Goal: Task Accomplishment & Management: Use online tool/utility

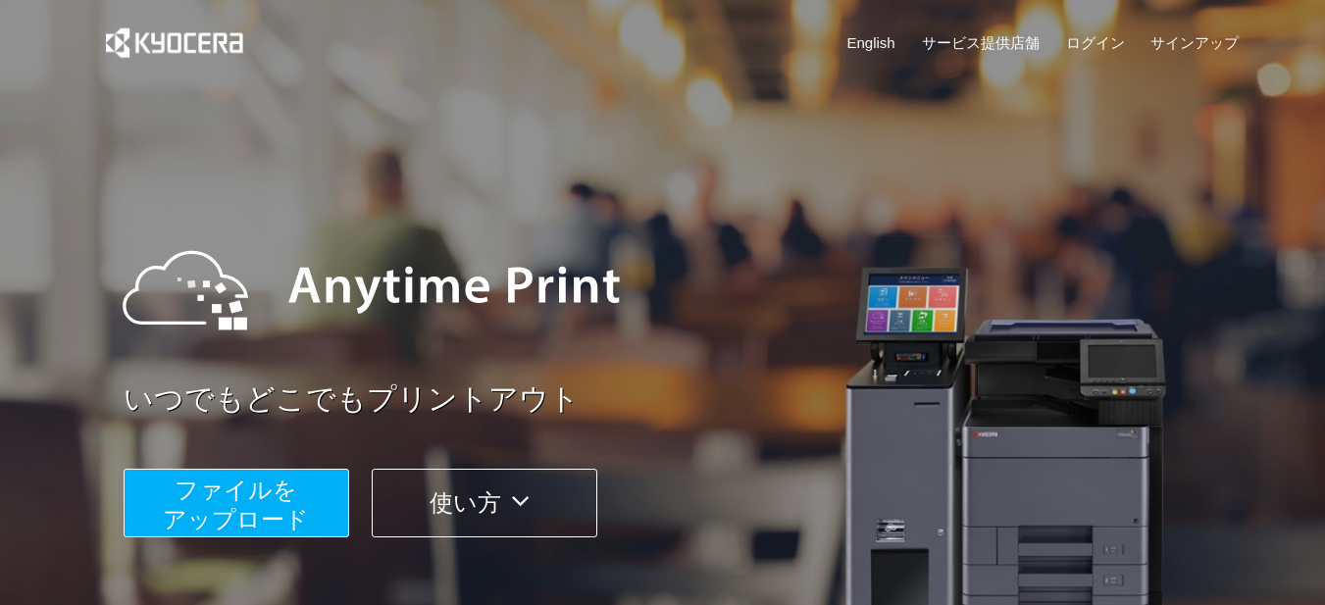
click at [235, 489] on span "ファイルを ​​アップロード" at bounding box center [236, 504] width 146 height 56
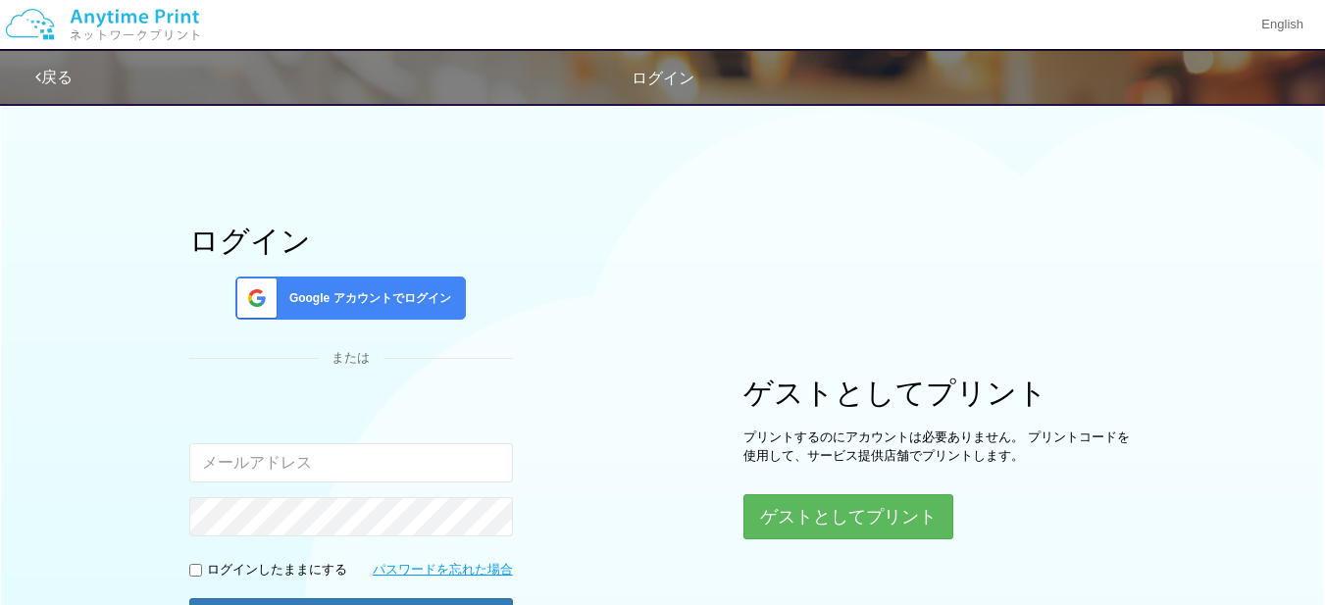
click at [343, 290] on span "Google アカウントでログイン" at bounding box center [366, 298] width 170 height 17
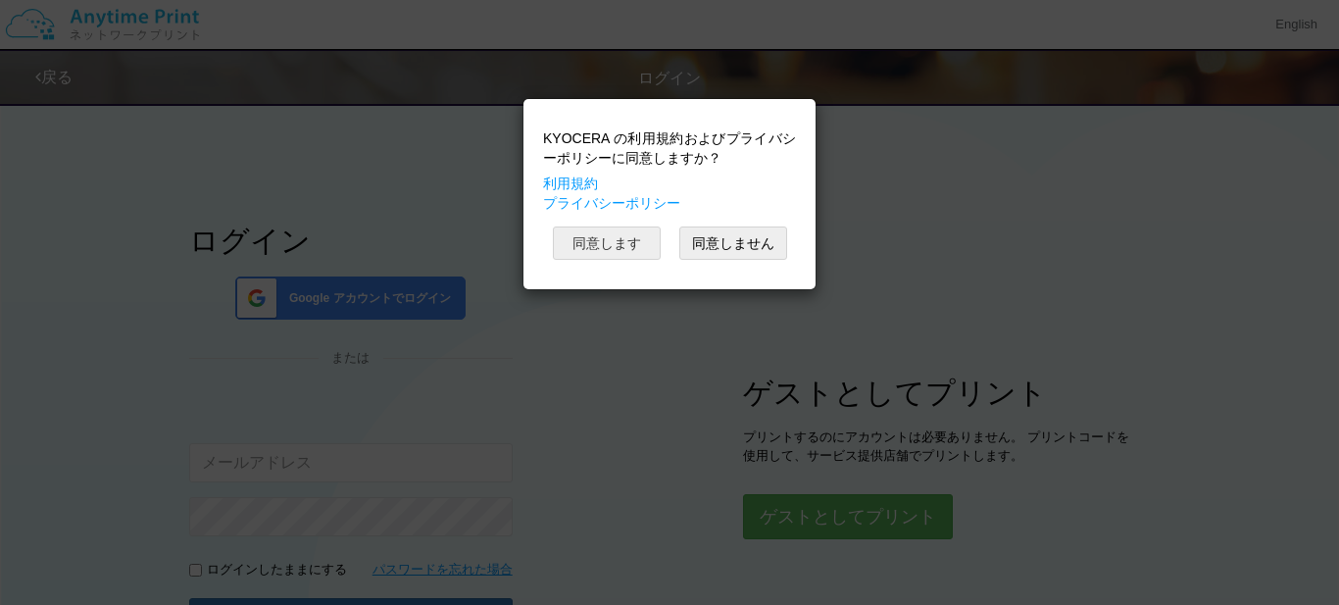
click at [581, 239] on button "同意します" at bounding box center [607, 242] width 108 height 33
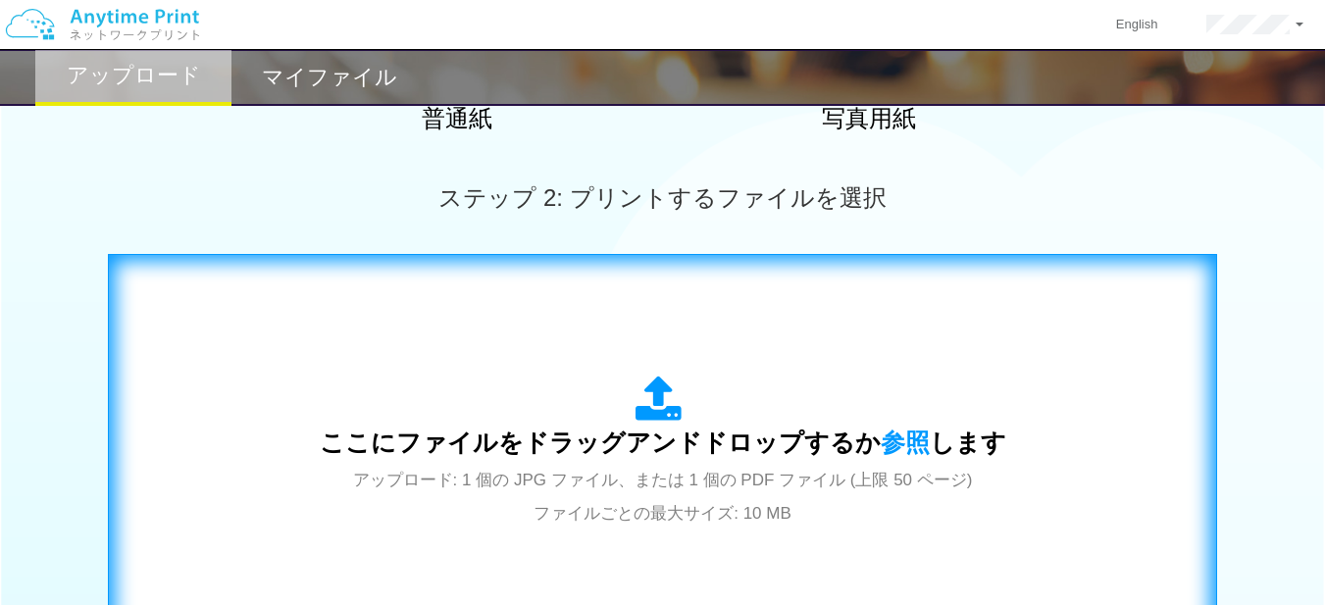
scroll to position [588, 0]
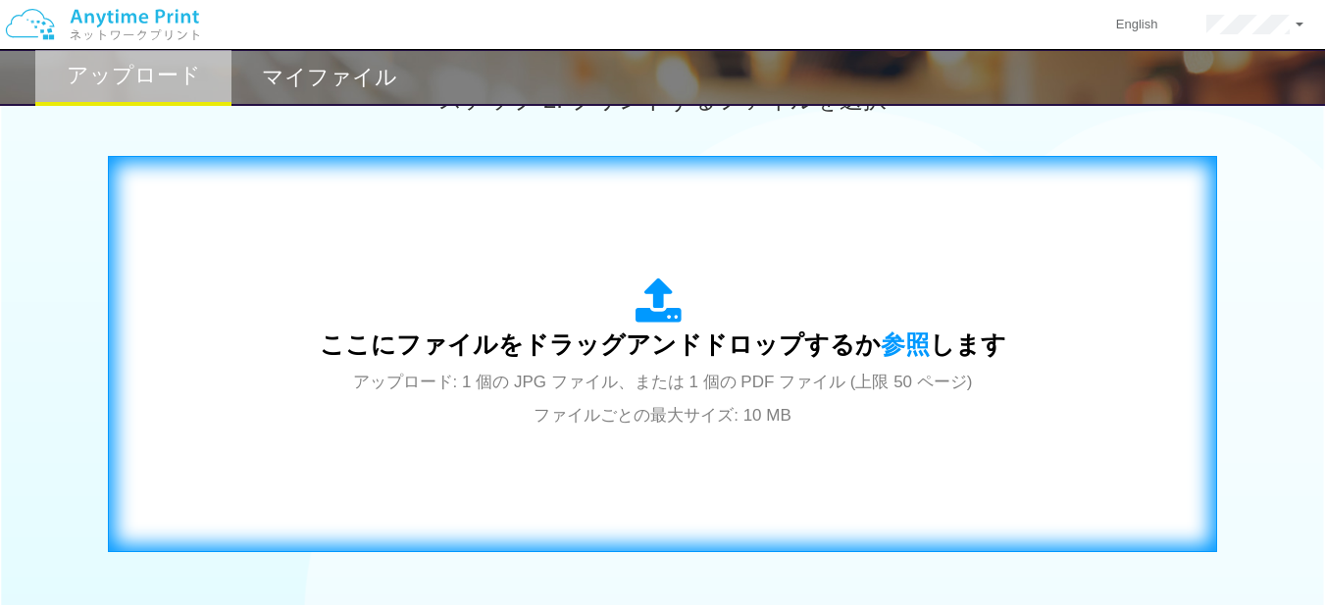
click at [596, 335] on span "ここにファイルをドラッグアンドドロップするか 参照 します" at bounding box center [663, 343] width 686 height 27
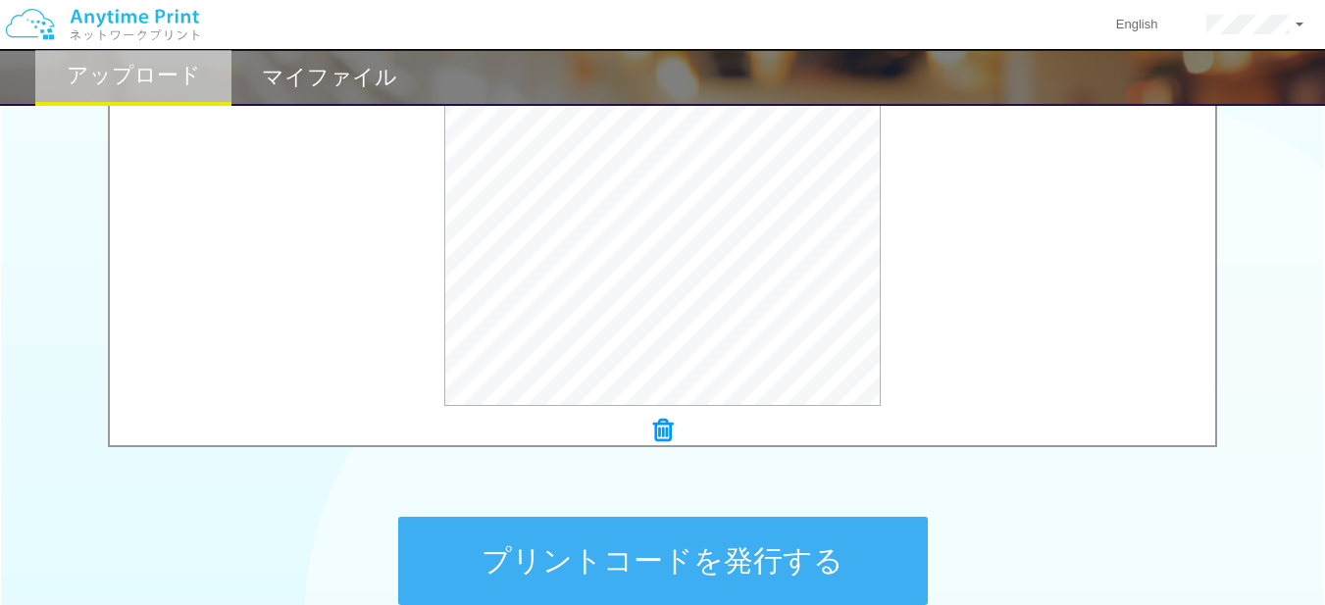
scroll to position [882, 0]
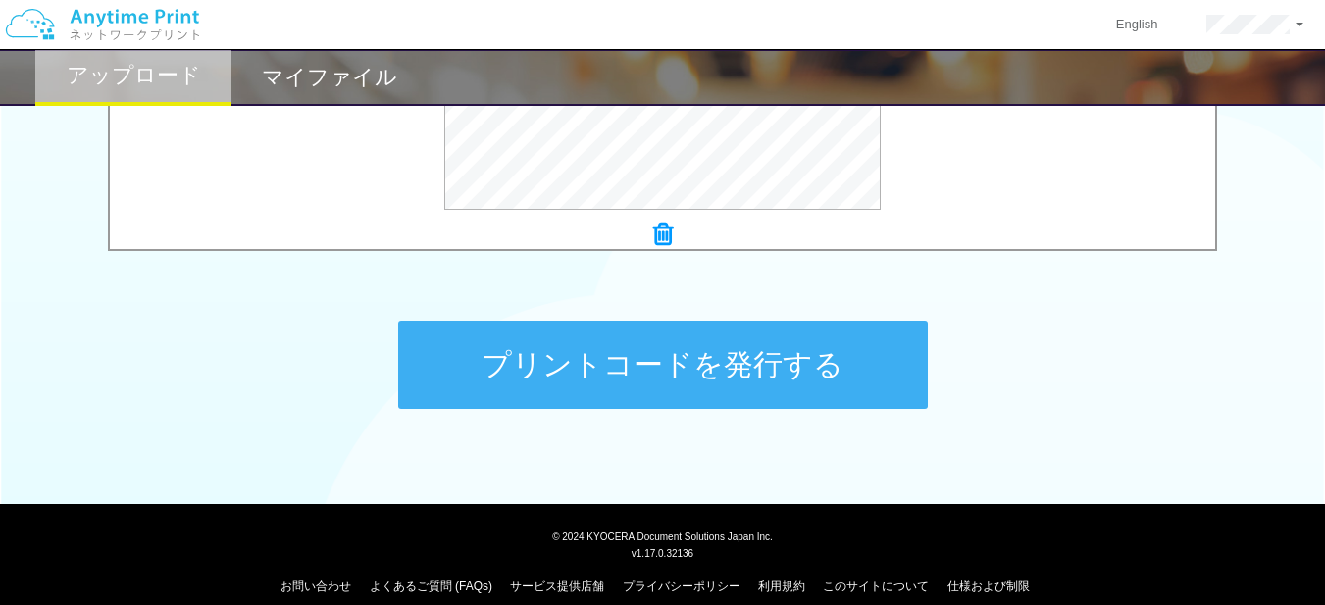
click at [695, 393] on button "プリントコードを発行する" at bounding box center [662, 365] width 529 height 88
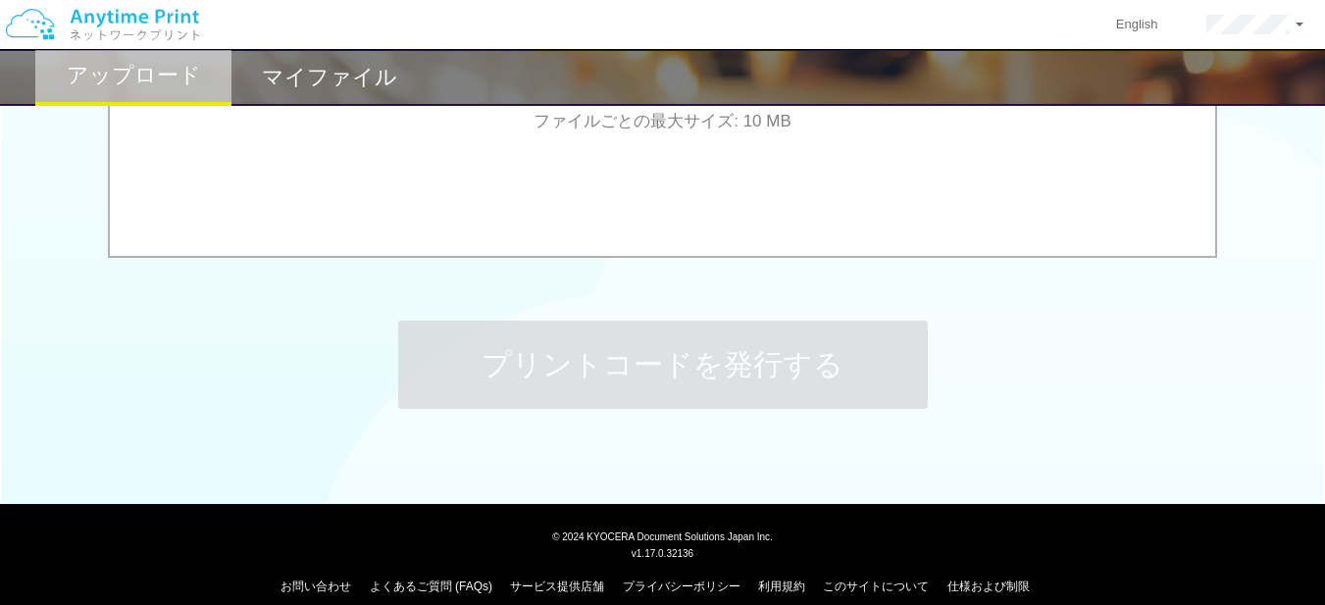
scroll to position [0, 0]
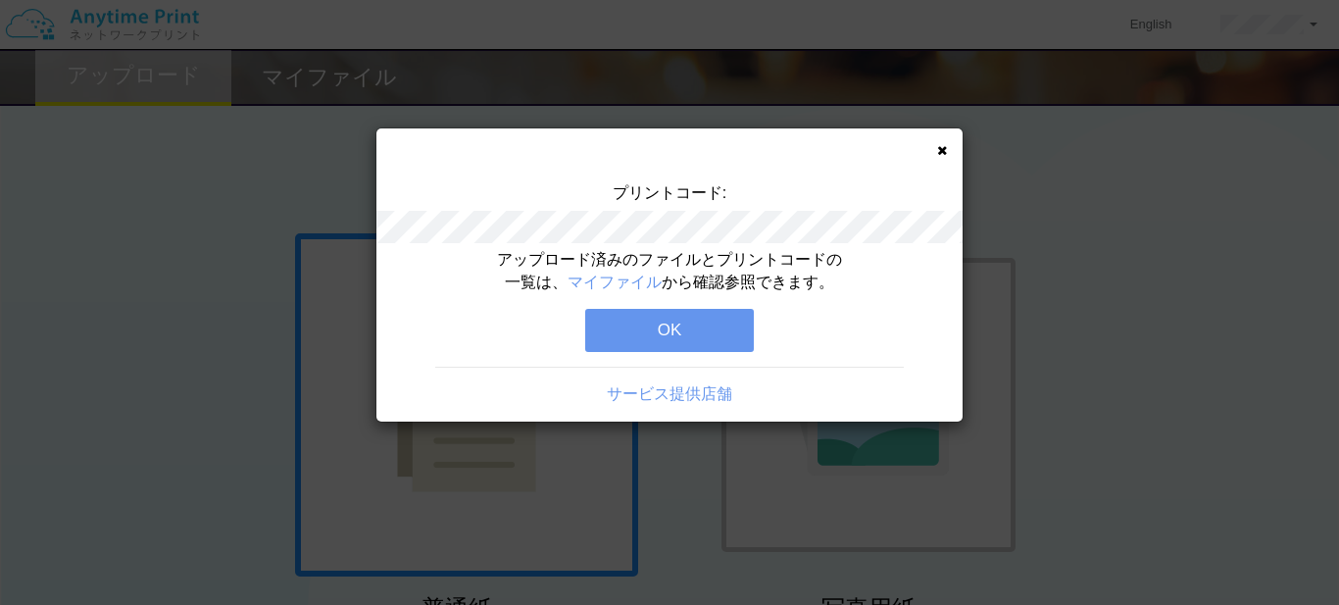
click at [686, 338] on button "OK" at bounding box center [669, 330] width 169 height 43
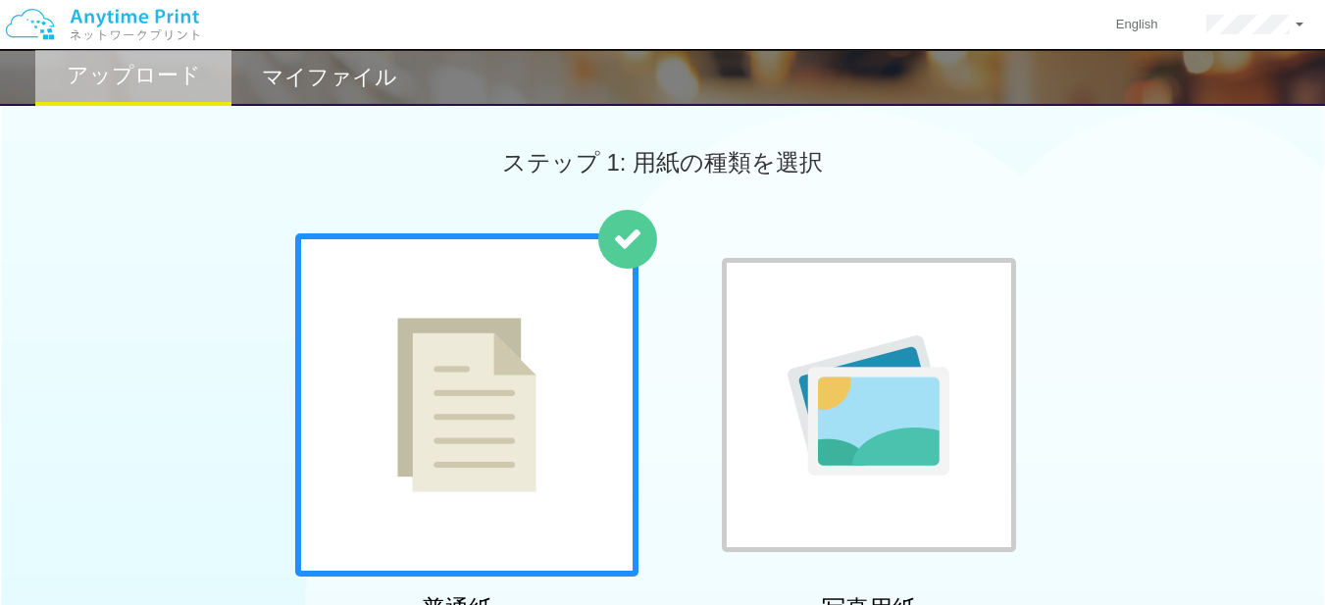
drag, startPoint x: 297, startPoint y: 77, endPoint x: 303, endPoint y: 86, distance: 10.6
click at [303, 85] on h2 "マイファイル" at bounding box center [329, 78] width 135 height 24
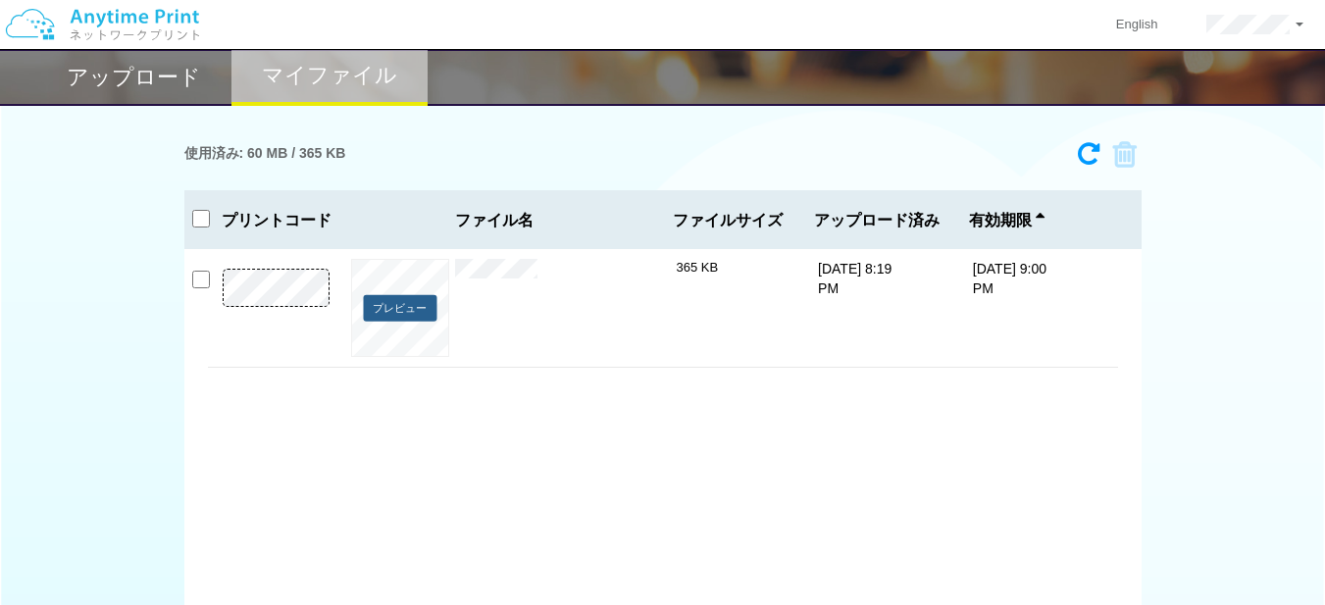
click at [378, 310] on button "プレビュー" at bounding box center [400, 308] width 74 height 26
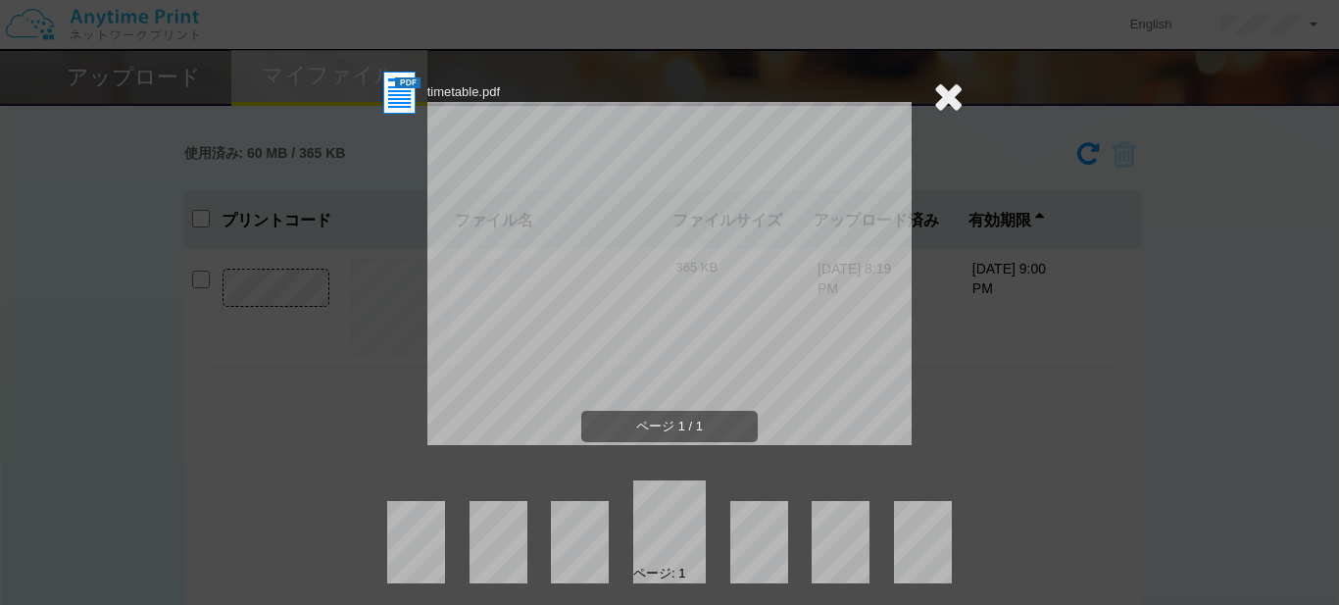
click at [939, 99] on icon at bounding box center [948, 95] width 30 height 39
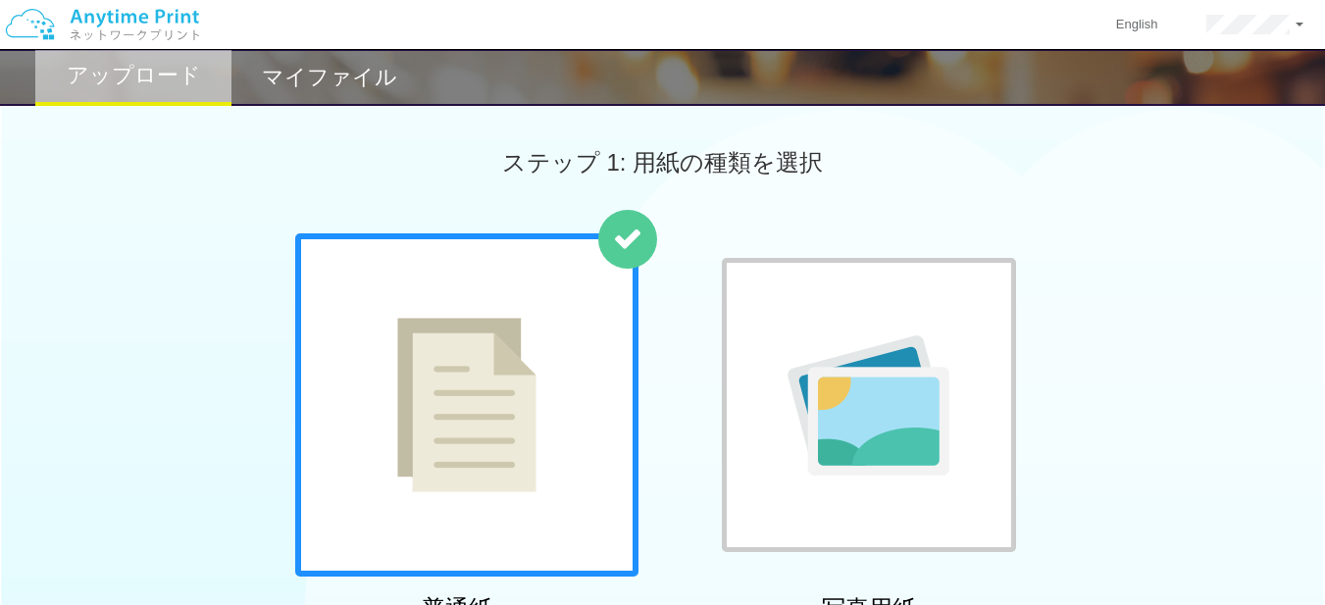
click at [126, 27] on img at bounding box center [102, 24] width 209 height 69
click at [120, 22] on img at bounding box center [102, 24] width 209 height 69
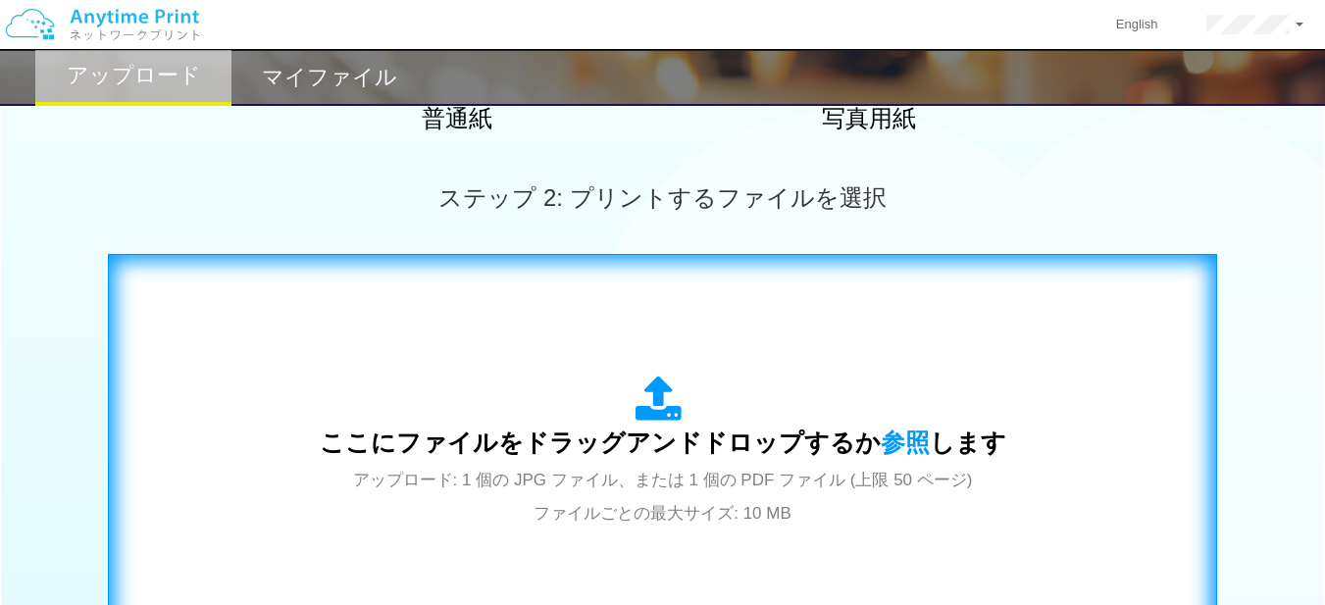
scroll to position [886, 0]
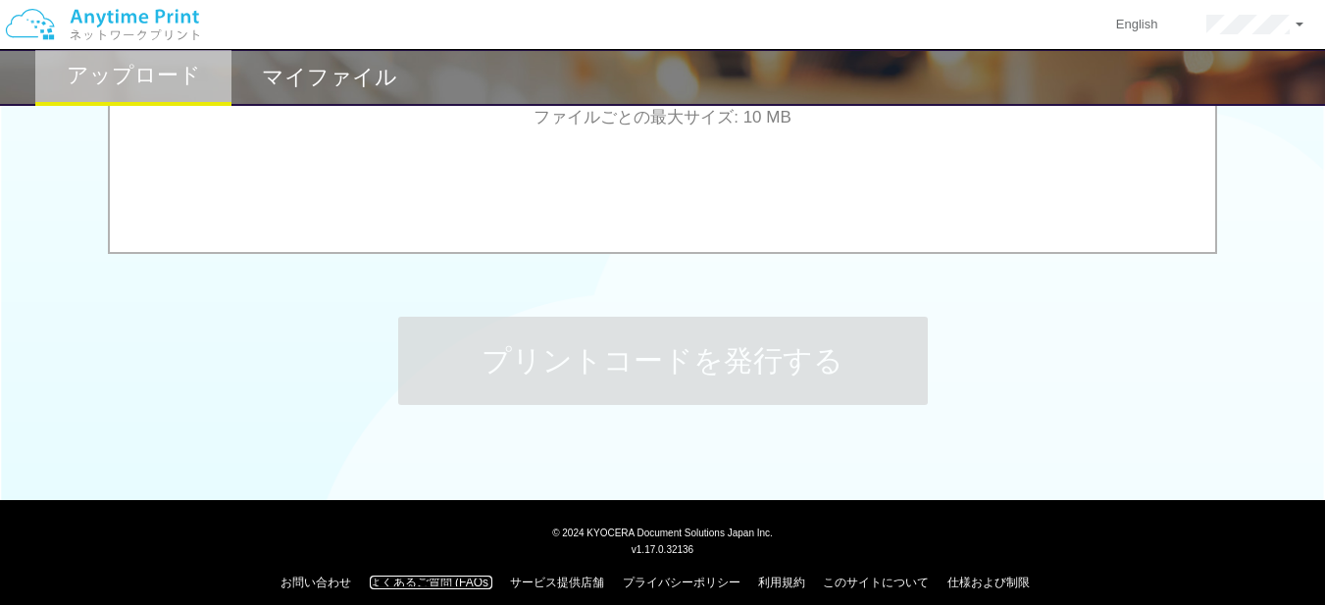
click at [392, 576] on link "よくあるご質問 (FAQs)" at bounding box center [431, 583] width 123 height 14
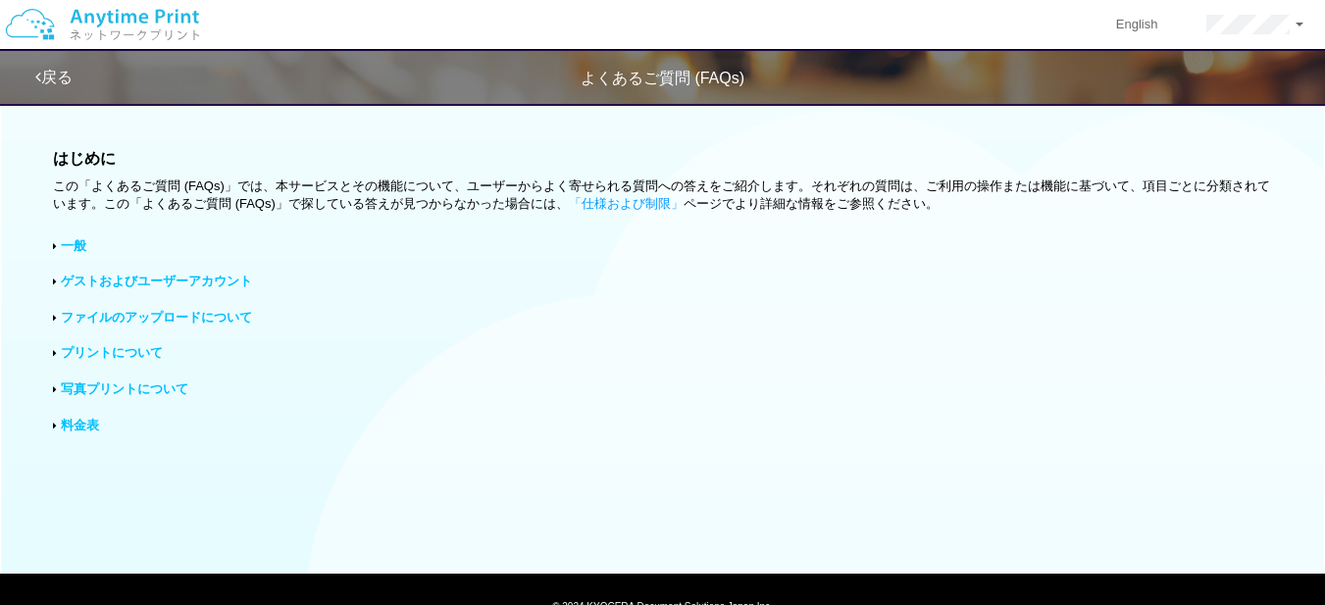
click at [93, 423] on link "料金表" at bounding box center [80, 425] width 38 height 15
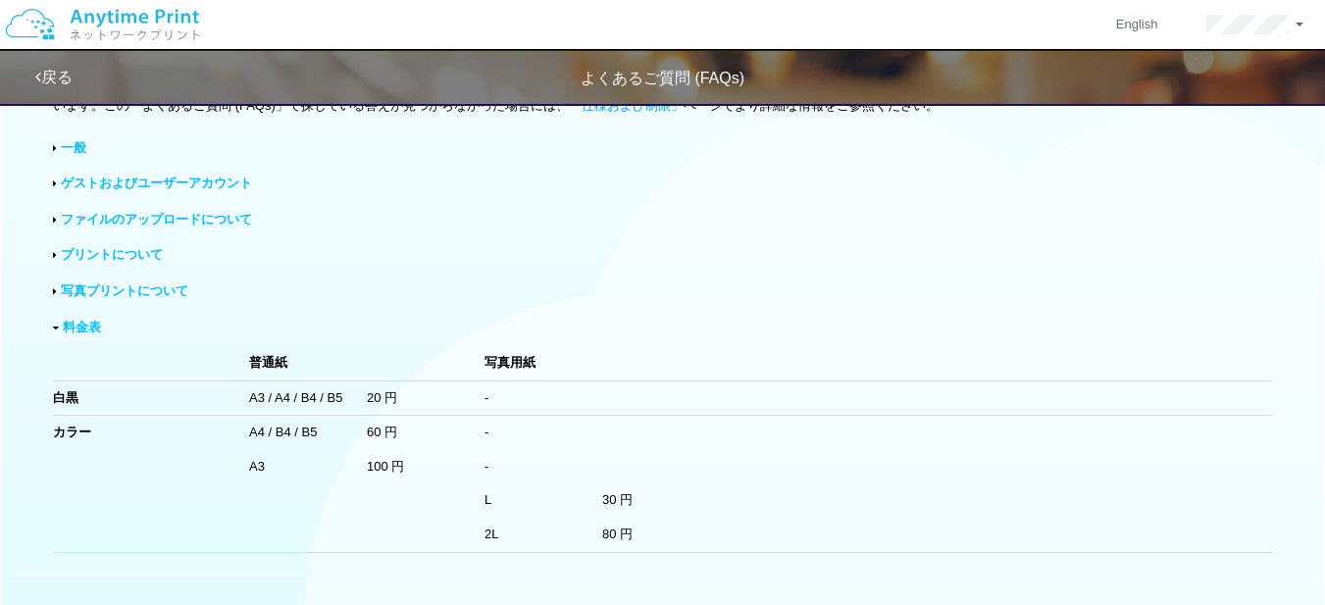
scroll to position [196, 0]
